Goal: Task Accomplishment & Management: Manage account settings

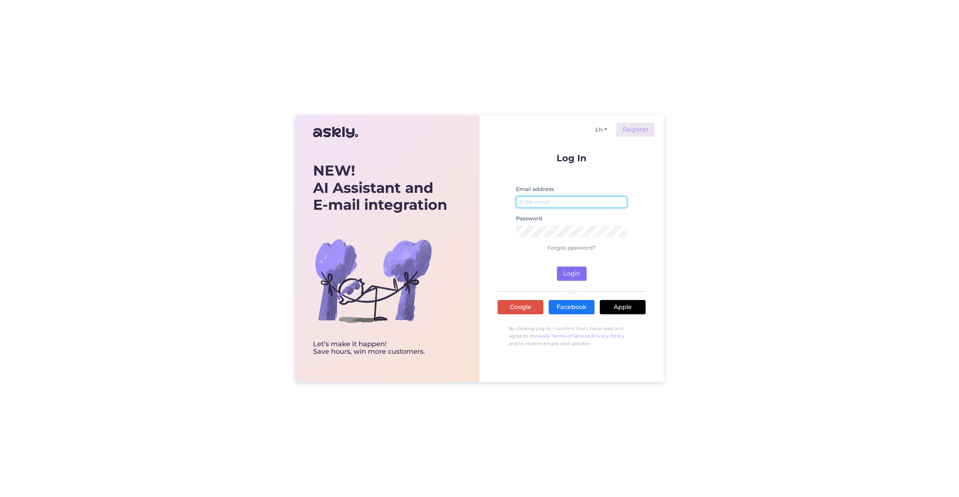
type input "[EMAIL_ADDRESS][DOMAIN_NAME]"
click at [568, 271] on button "Login" at bounding box center [572, 273] width 30 height 14
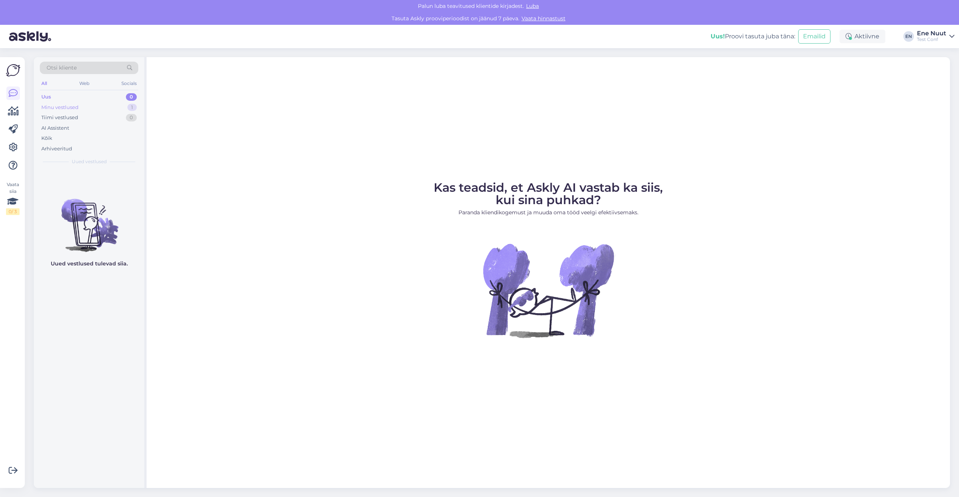
click at [94, 106] on div "Minu vestlused 1" at bounding box center [89, 107] width 98 height 11
click at [13, 147] on icon at bounding box center [13, 147] width 9 height 9
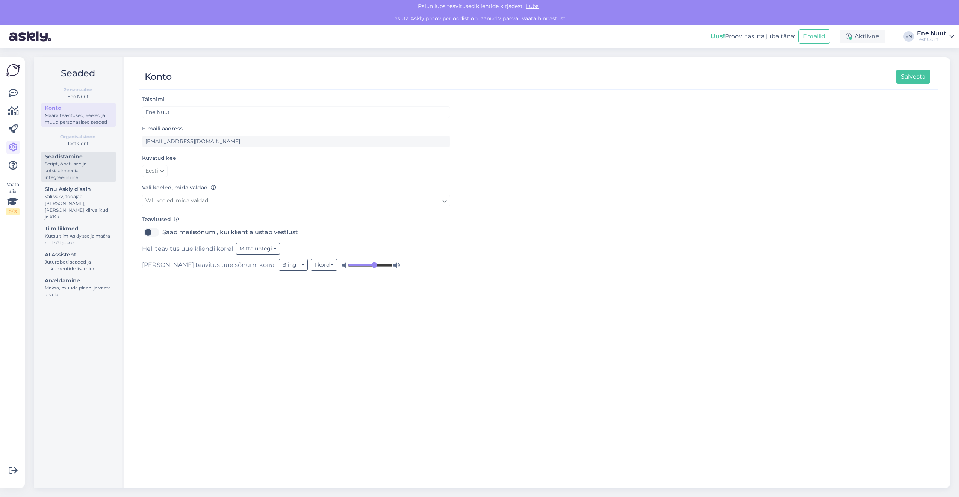
click at [75, 168] on div "Script, õpetused ja sotsiaalmeedia integreerimine" at bounding box center [79, 170] width 68 height 20
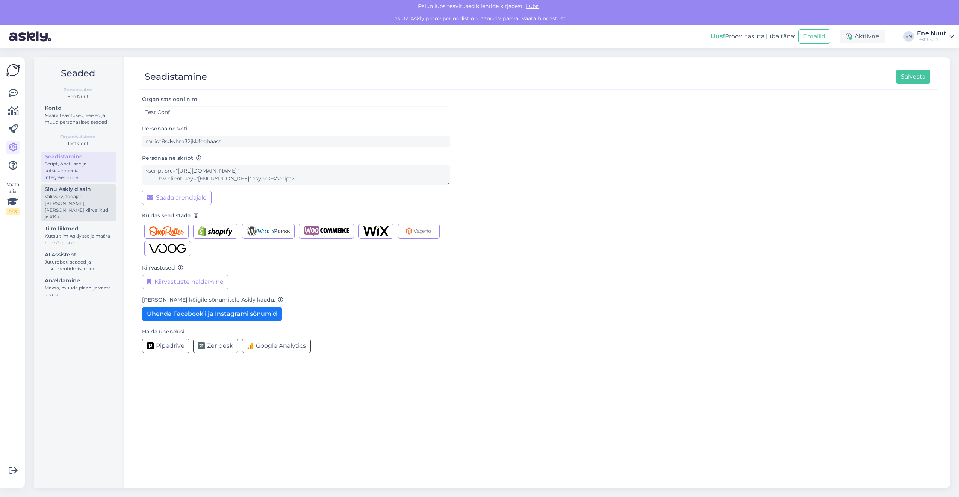
click at [65, 200] on div "Vali värv, tööajad, [PERSON_NAME], [PERSON_NAME] kiirvalikud ja KKK" at bounding box center [79, 206] width 68 height 27
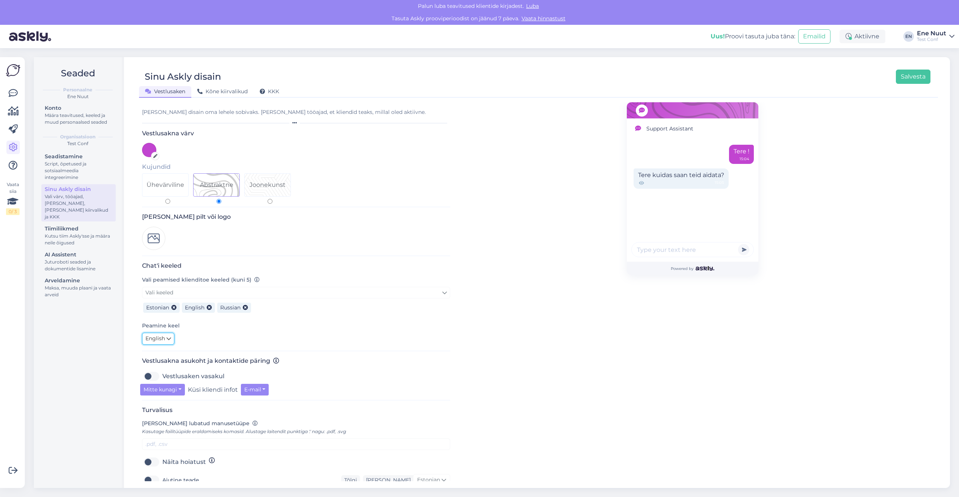
click at [163, 335] on span "English" at bounding box center [155, 338] width 20 height 8
click at [167, 352] on input at bounding box center [183, 356] width 71 height 12
type input "es"
click at [170, 384] on link "Estonian" at bounding box center [183, 385] width 83 height 12
click at [104, 358] on div "Seaded Personaalne Ene Nuut Konto Määra teavitused, keeled ja muud personaalsed…" at bounding box center [79, 272] width 90 height 430
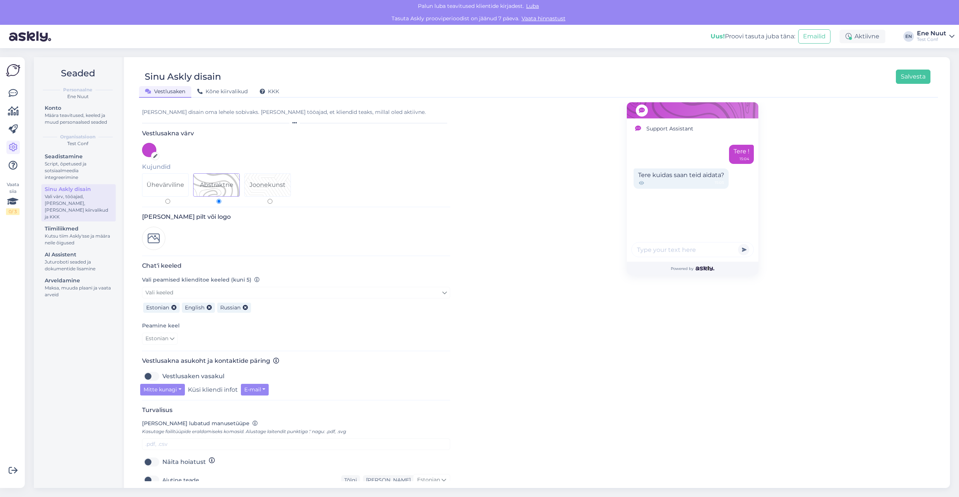
click at [301, 430] on span "Kasutage failitüüpide eraldamiseks komasid. Alustage laitendit punktiga '.' nag…" at bounding box center [244, 431] width 204 height 6
click at [272, 92] on span "KKK" at bounding box center [270, 91] width 20 height 7
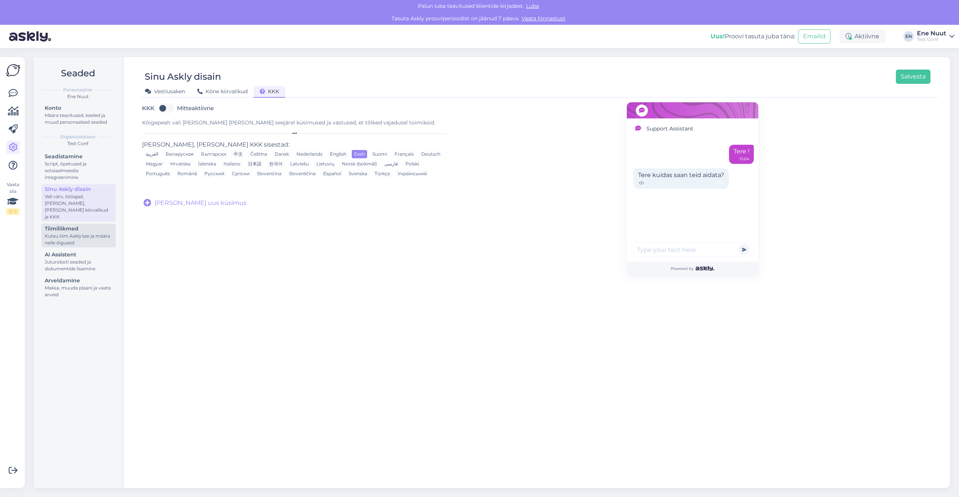
click at [60, 233] on div "Kutsu tiim Askly'sse ja määra neile õigused" at bounding box center [79, 240] width 68 height 14
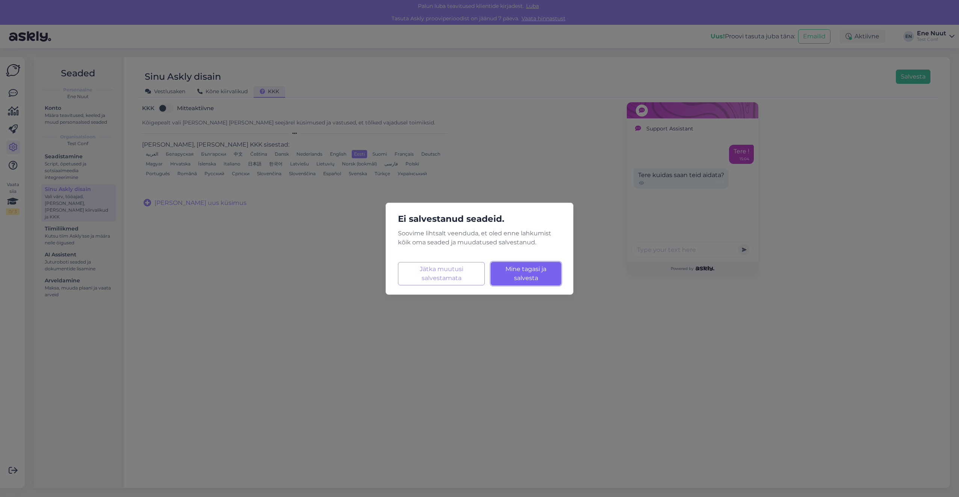
click at [515, 275] on span "Mine tagasi ja salvesta" at bounding box center [525, 273] width 41 height 16
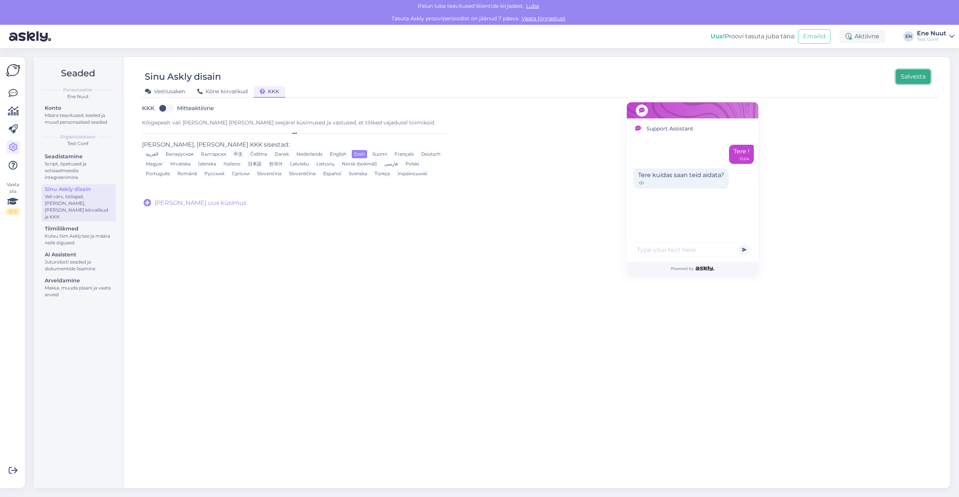
click at [911, 74] on button "Salvesta" at bounding box center [913, 76] width 35 height 14
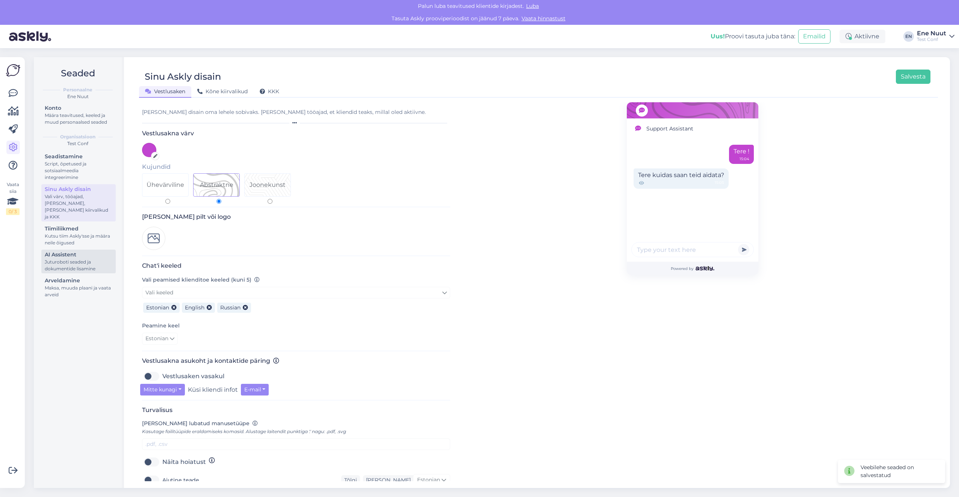
click at [70, 258] on div "Juturoboti seaded ja dokumentide lisamine" at bounding box center [79, 265] width 68 height 14
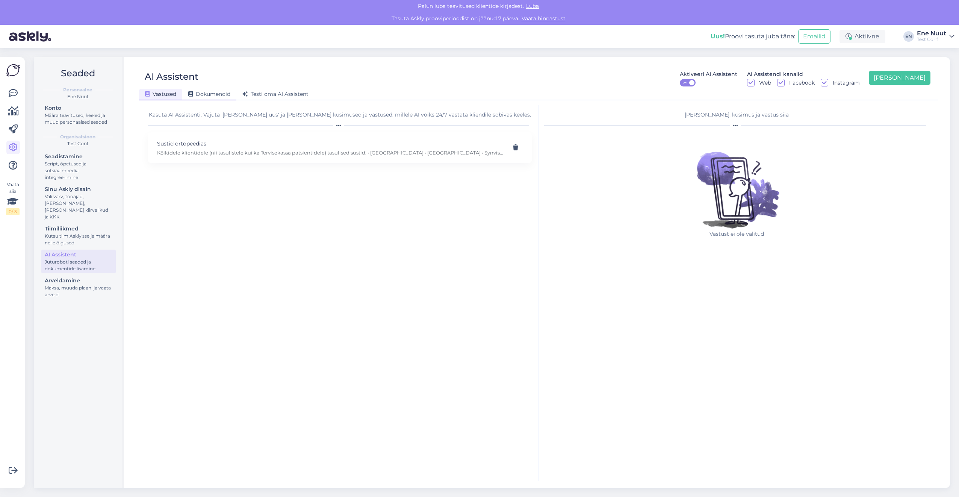
click at [223, 92] on span "Dokumendid" at bounding box center [209, 94] width 42 height 7
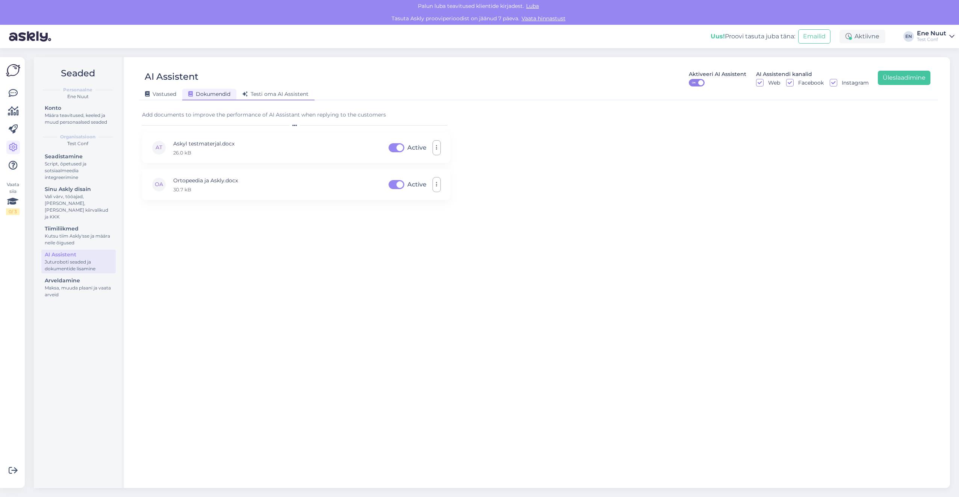
click at [264, 96] on span "Testi oma AI Assistent" at bounding box center [275, 94] width 66 height 7
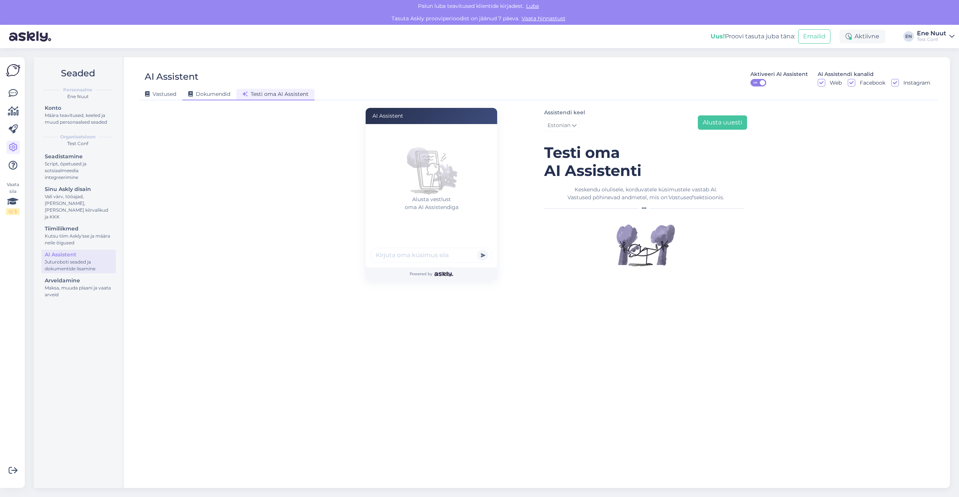
click at [207, 93] on span "Dokumendid" at bounding box center [209, 94] width 42 height 7
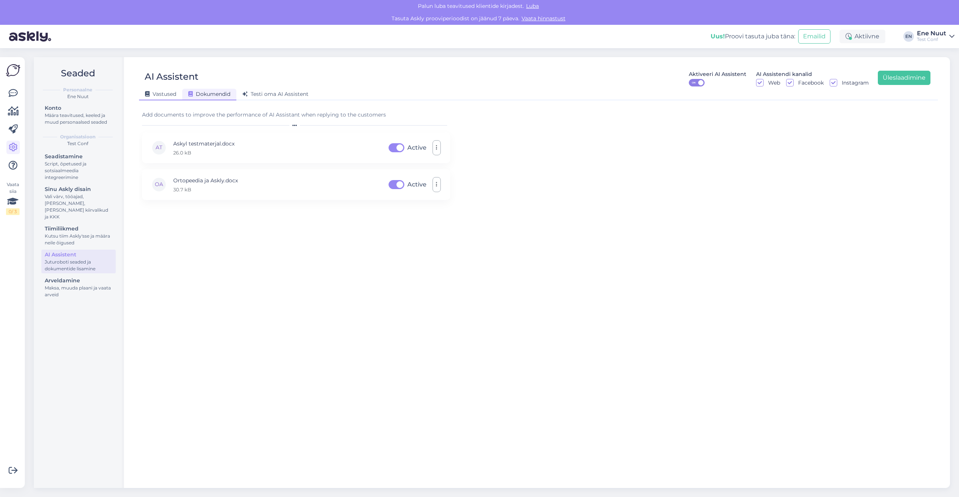
click at [163, 93] on span "Vastused" at bounding box center [160, 94] width 31 height 7
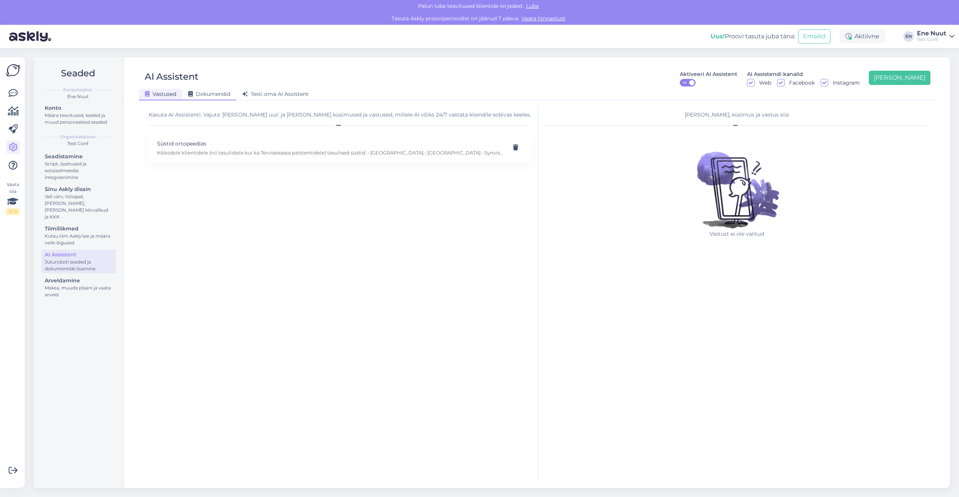
click at [205, 93] on span "Dokumendid" at bounding box center [209, 94] width 42 height 7
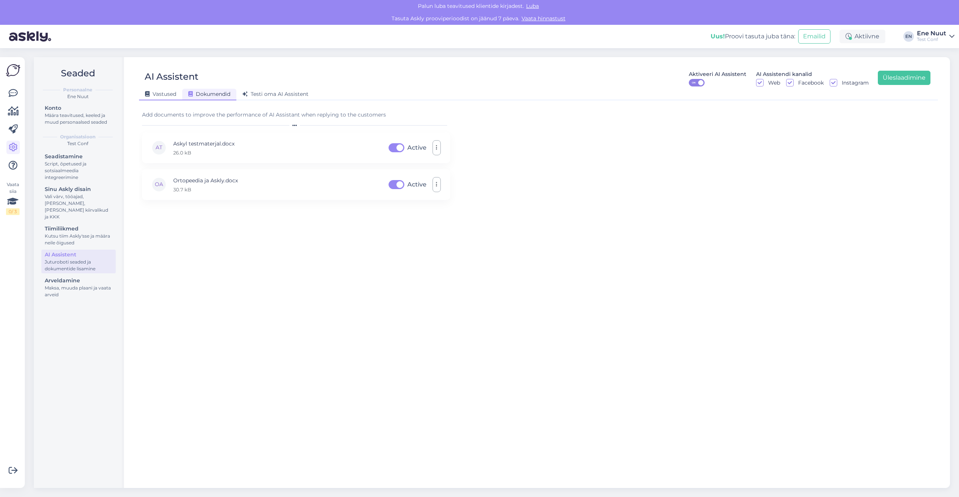
click at [172, 93] on span "Vastused" at bounding box center [160, 94] width 31 height 7
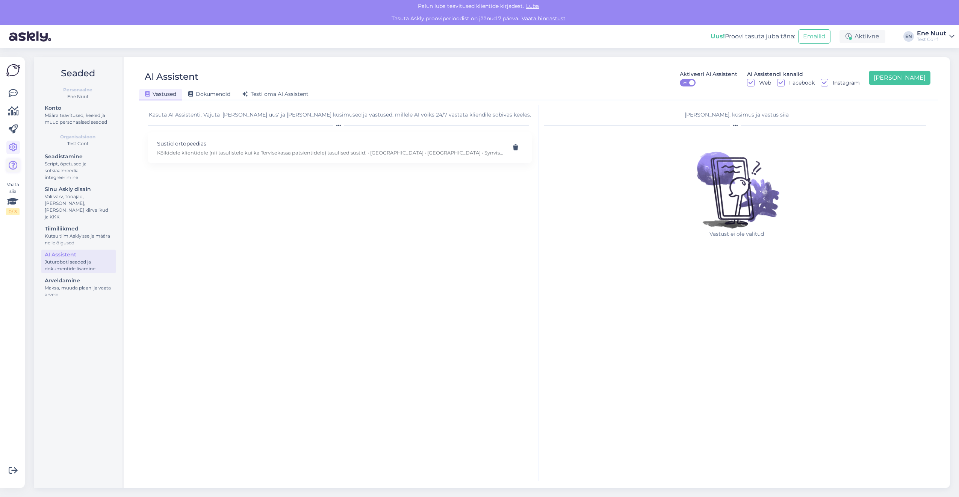
click at [8, 165] on link at bounding box center [13, 166] width 14 height 14
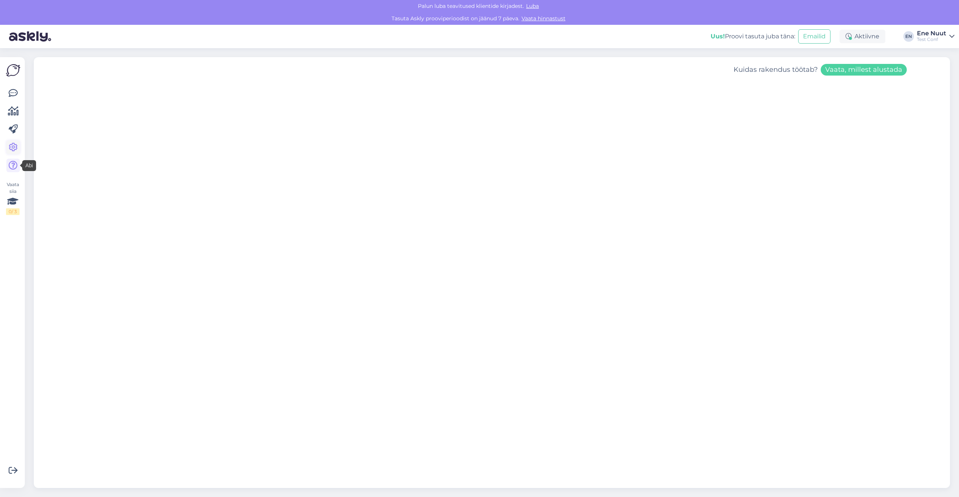
click at [16, 143] on icon at bounding box center [13, 147] width 9 height 9
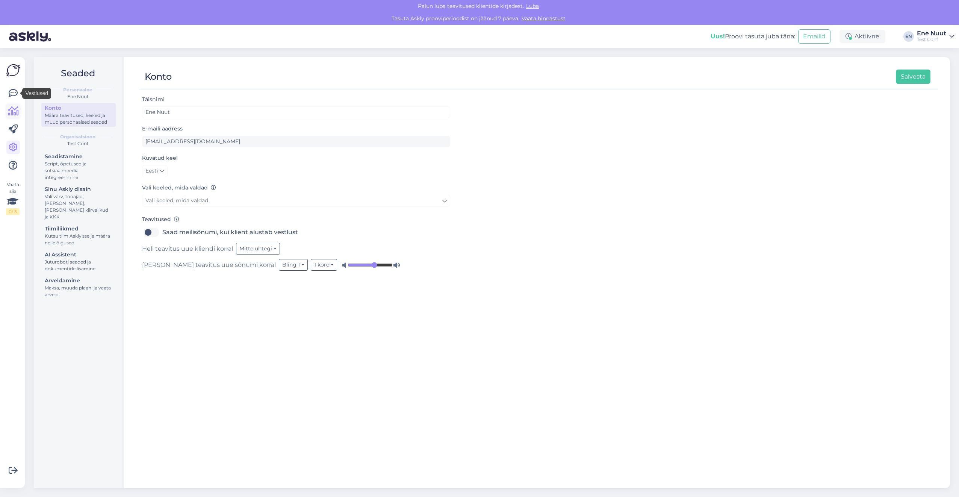
click at [15, 111] on icon at bounding box center [13, 111] width 11 height 9
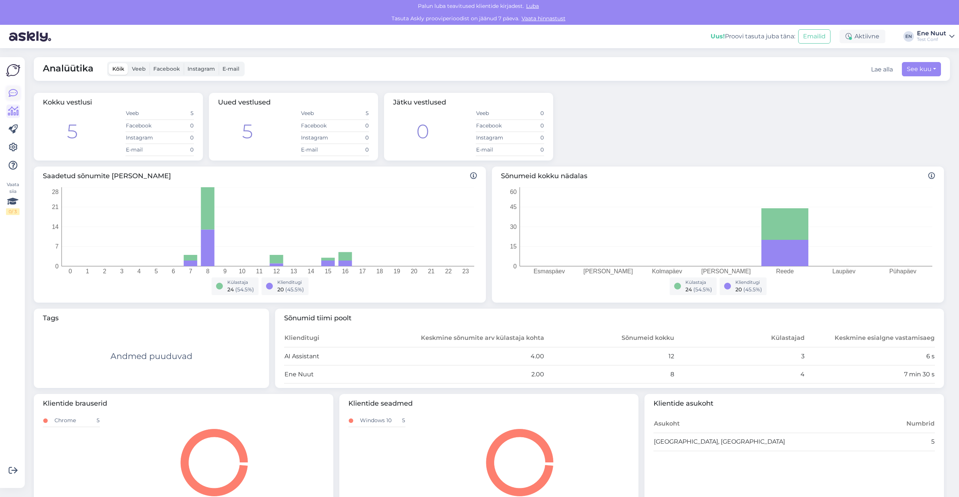
click at [13, 95] on icon at bounding box center [13, 93] width 9 height 9
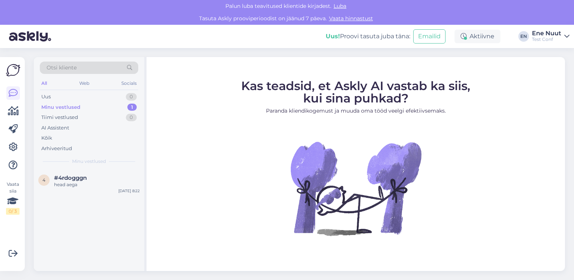
click at [267, 280] on html "[PERSON_NAME] teavitused klientide kirjadest. [PERSON_NAME] Askly prooviperiood…" at bounding box center [287, 140] width 574 height 280
click at [77, 108] on div "Minu vestlused" at bounding box center [60, 108] width 39 height 8
click at [72, 108] on div "Minu vestlused" at bounding box center [60, 108] width 39 height 8
